Goal: Communication & Community: Answer question/provide support

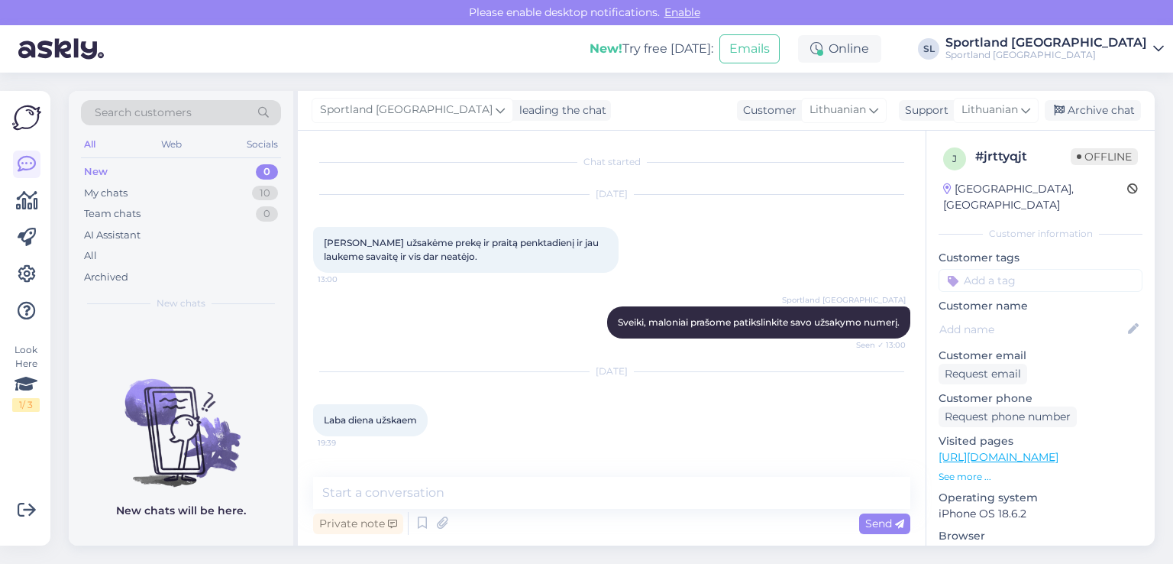
scroll to position [312, 0]
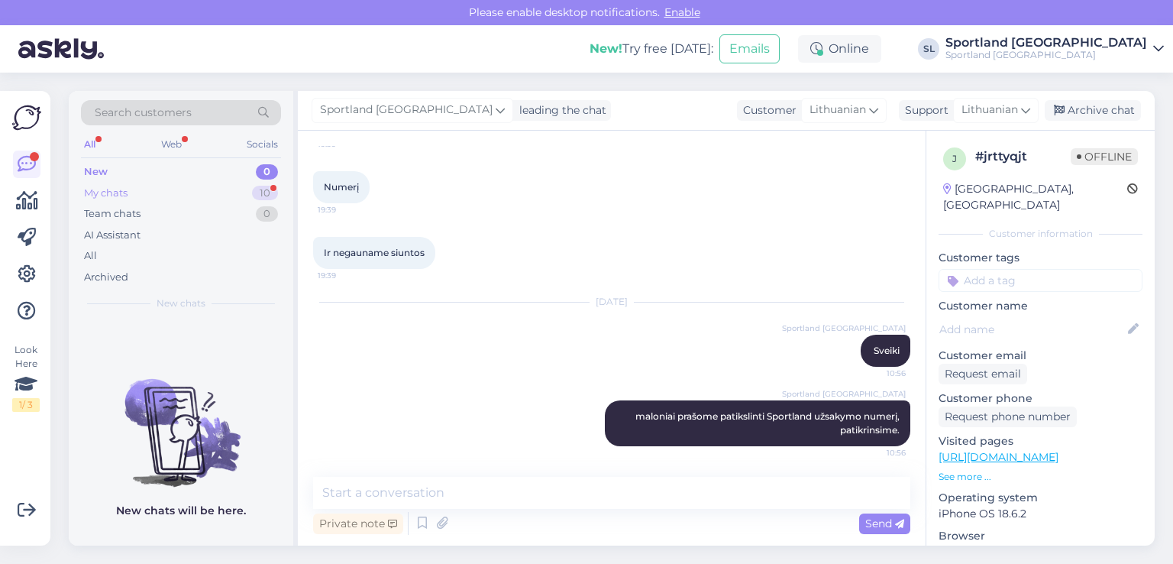
click at [188, 187] on div "My chats 10" at bounding box center [181, 193] width 200 height 21
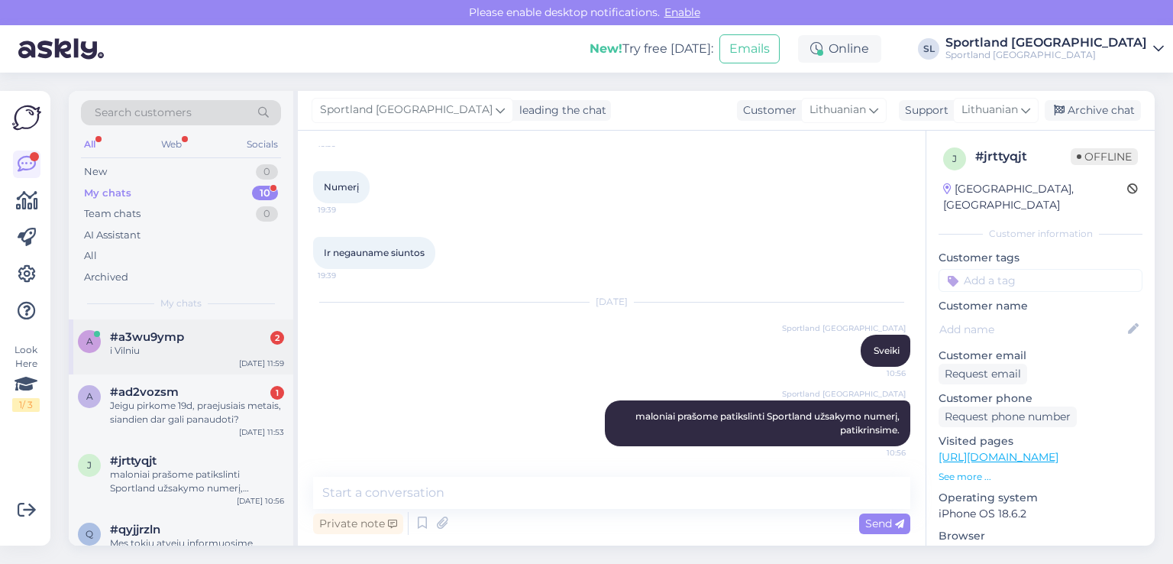
click at [160, 325] on div "a #a3wu9ymp 2 i [GEOGRAPHIC_DATA] [DATE] 11:59" at bounding box center [181, 346] width 225 height 55
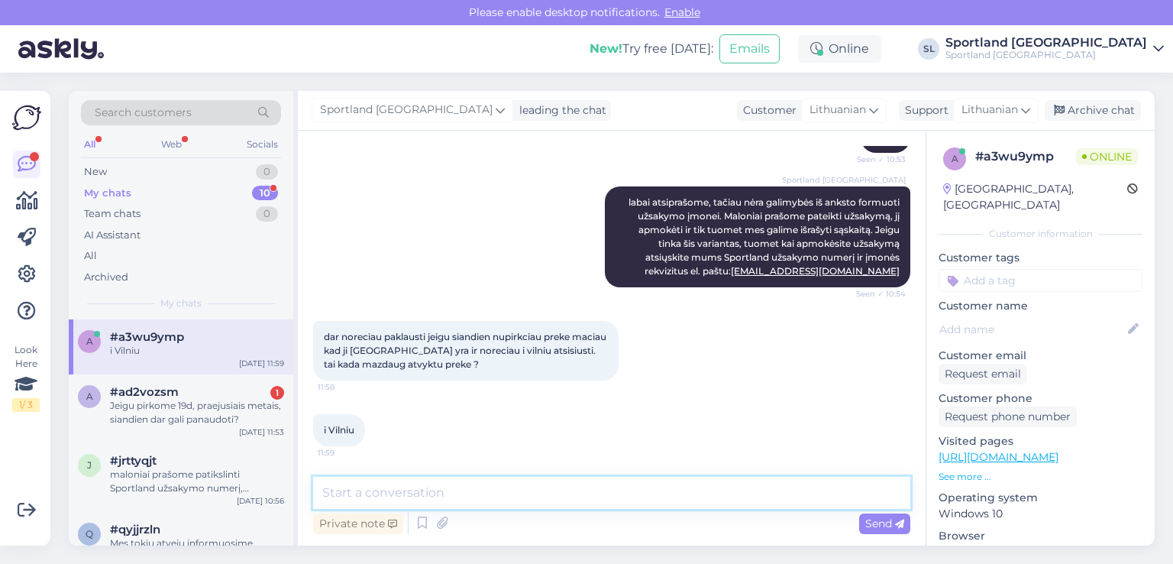
click at [526, 491] on textarea at bounding box center [611, 493] width 597 height 32
type textarea "s"
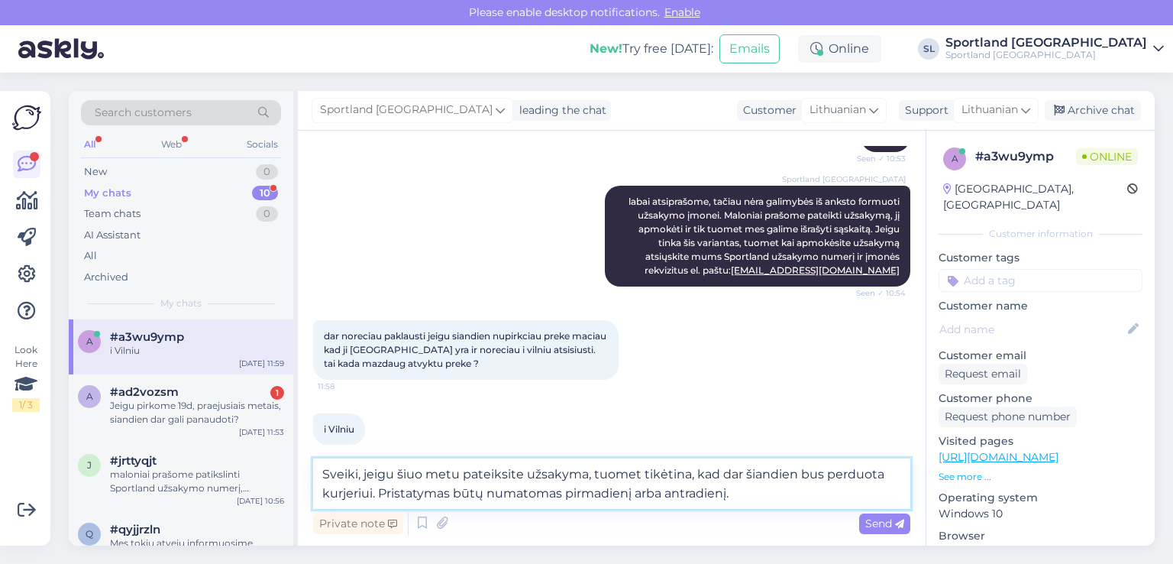
type textarea "Sveiki, jeigu šiuo metu pateiksite užsakyma, tuomet tikėtina, kad dar šiandien …"
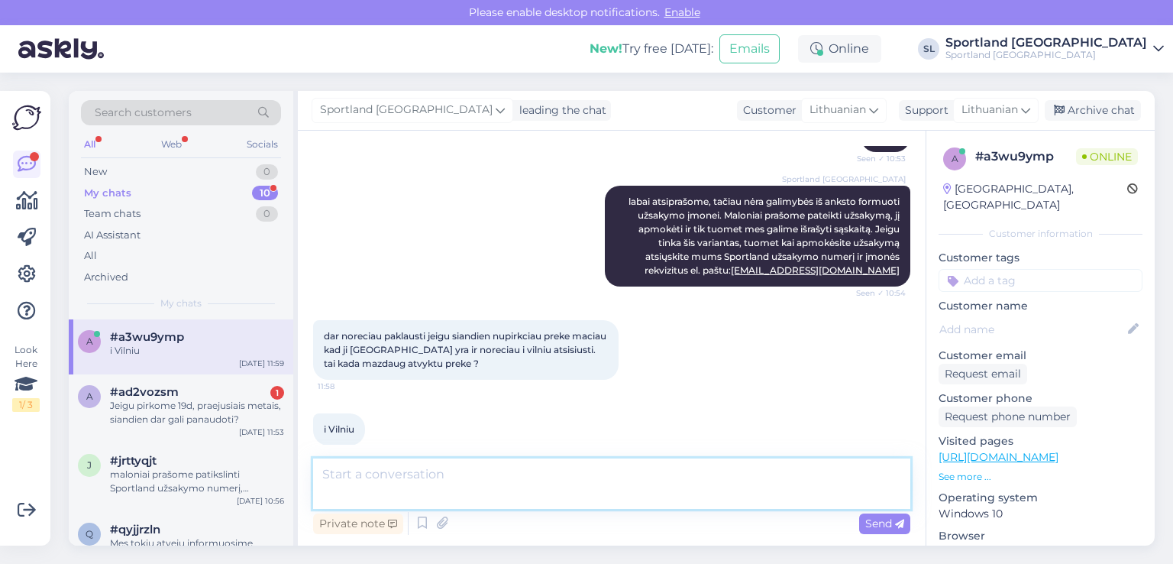
scroll to position [297, 0]
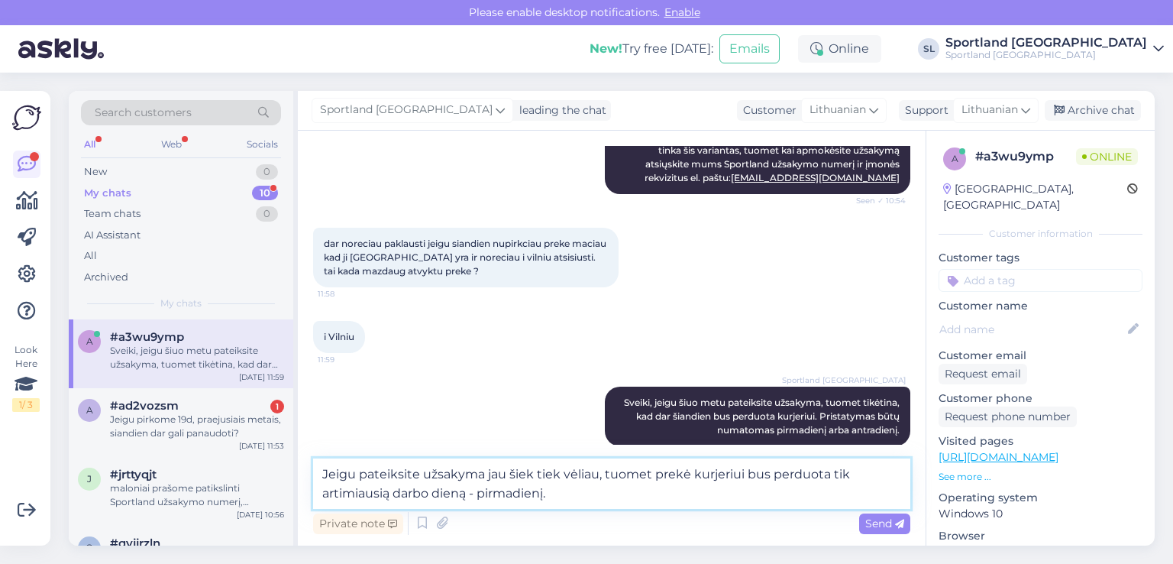
type textarea "Jeigu pateiksite užsakyma jau šiek tiek vėliau, tuomet prekė kurjeriui bus perd…"
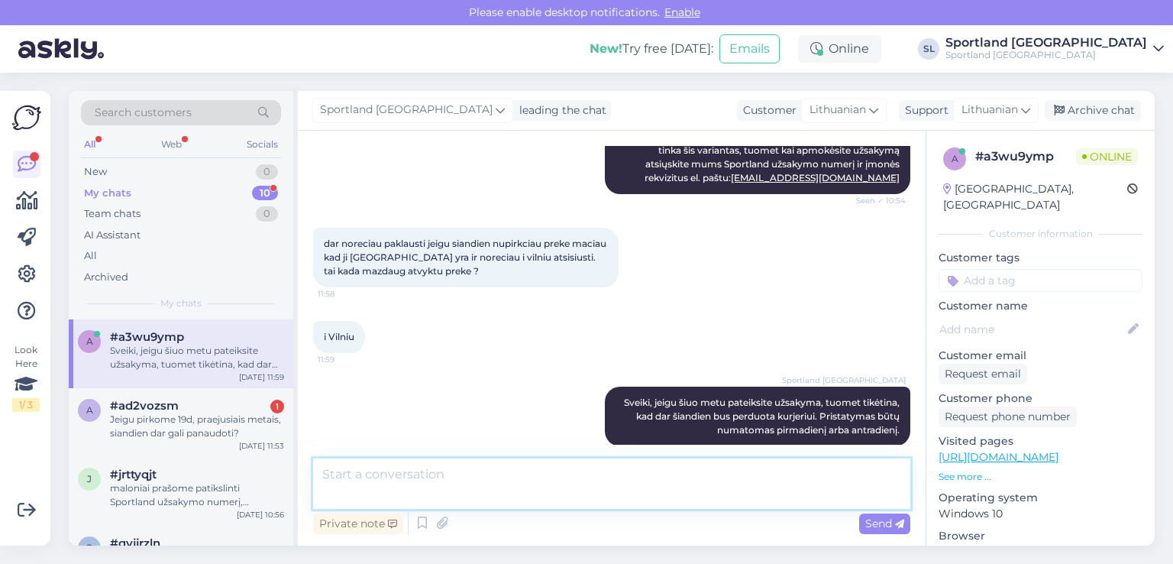
scroll to position [391, 0]
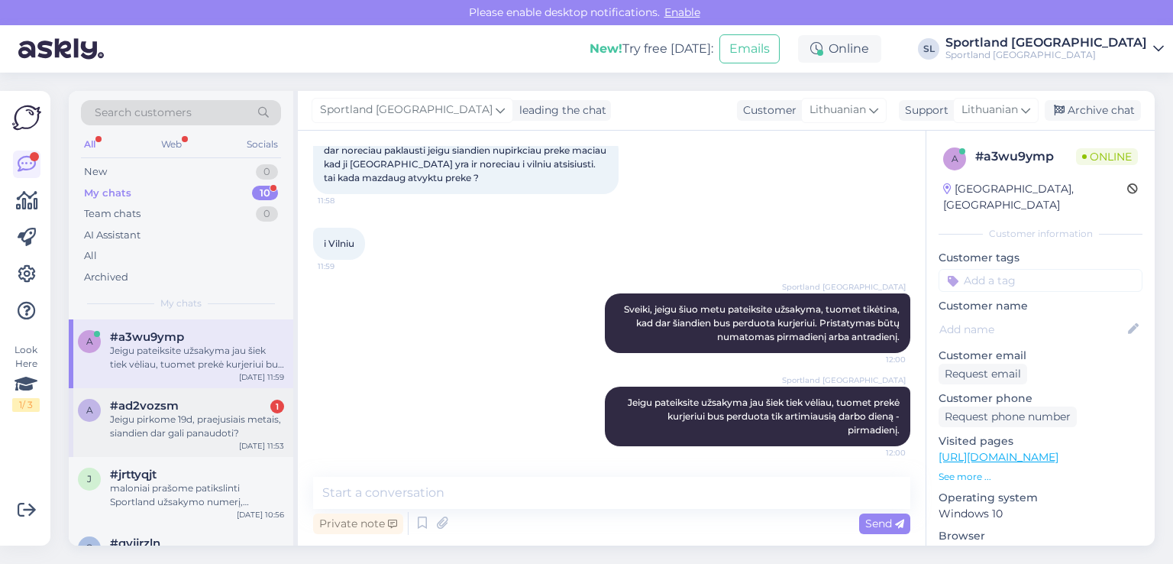
click at [232, 423] on div "Jeigu pirkome 19d, praejusiais metais, siandien dar gali panaudoti?" at bounding box center [197, 425] width 174 height 27
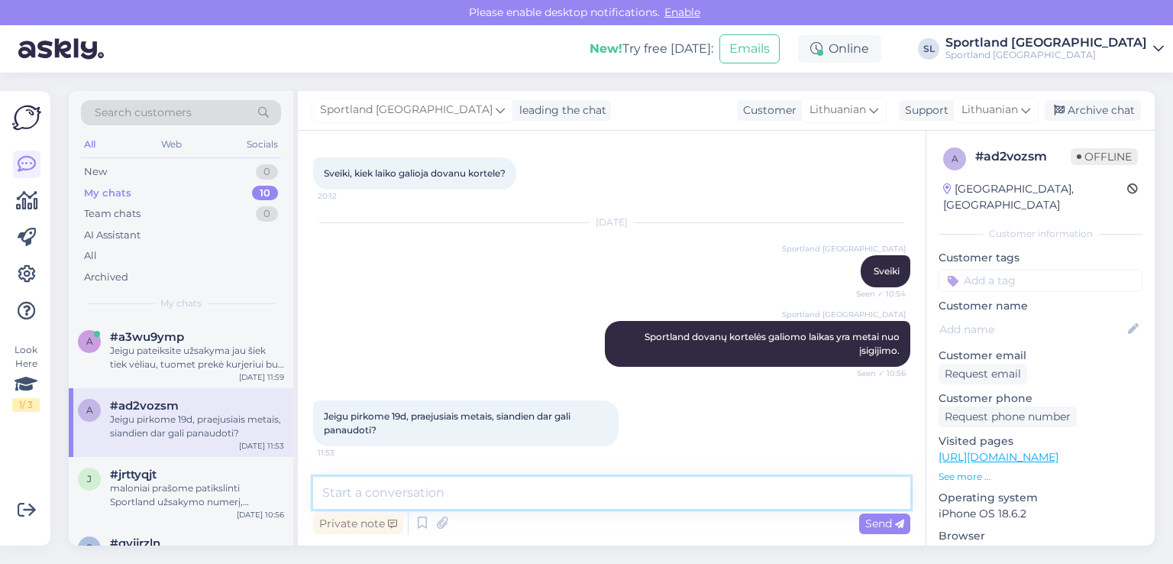
click at [503, 485] on textarea at bounding box center [611, 493] width 597 height 32
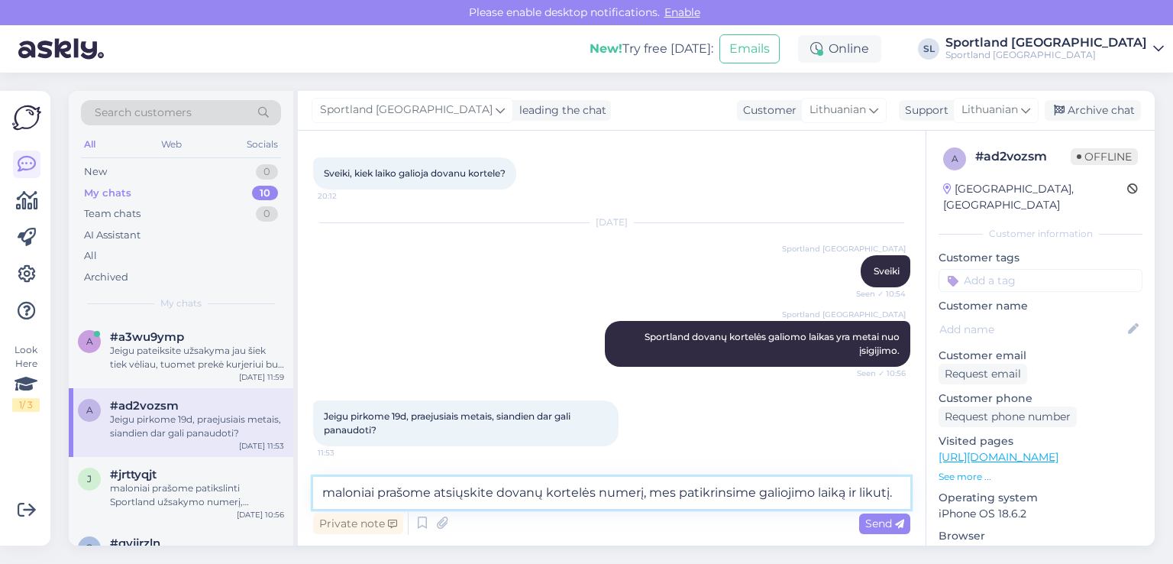
type textarea "maloniai prašome atsiųskite dovanų kortelės numerį, mes patikrinsime galiojimo …"
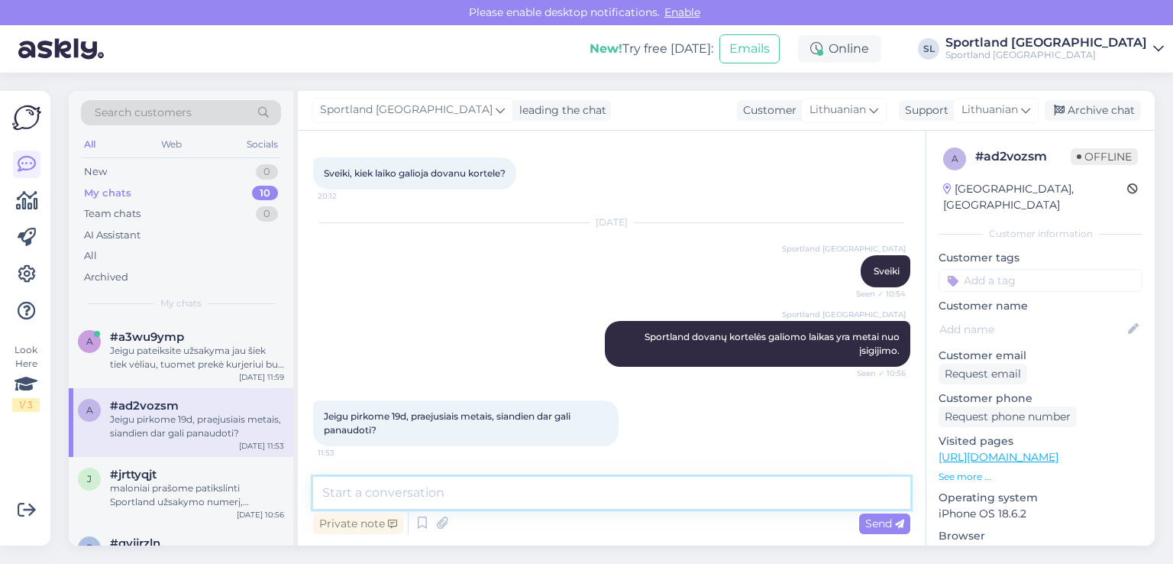
scroll to position [150, 0]
